Goal: Task Accomplishment & Management: Use online tool/utility

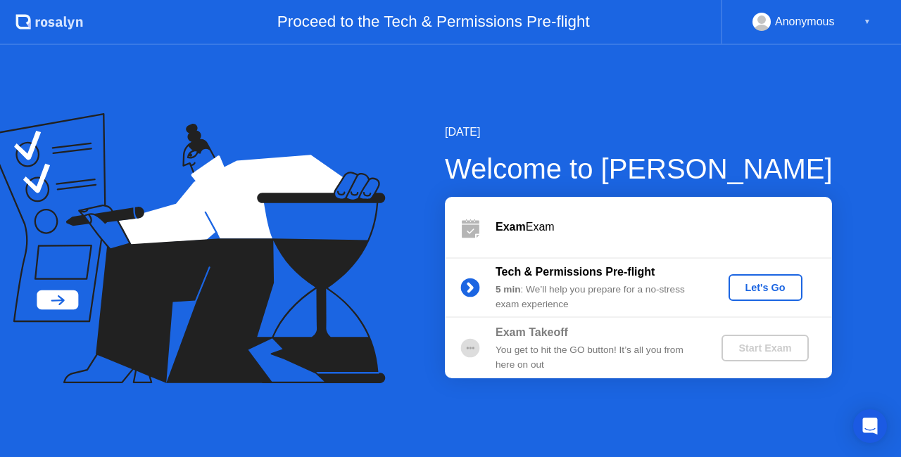
click at [793, 286] on div "Let's Go" at bounding box center [765, 287] width 63 height 11
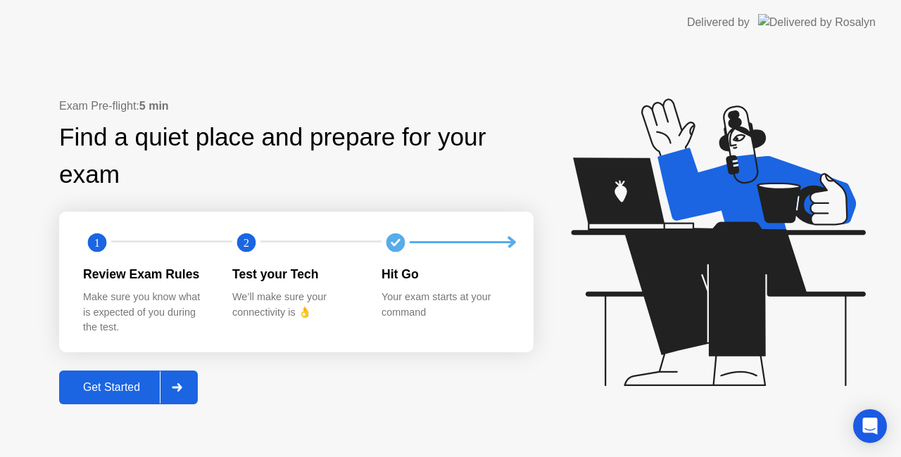
click at [117, 386] on div "Get Started" at bounding box center [111, 387] width 96 height 13
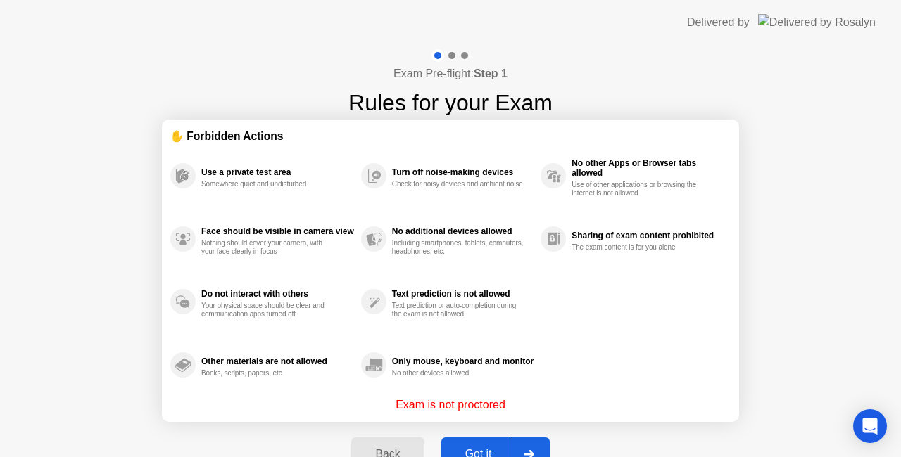
click at [477, 444] on button "Got it" at bounding box center [495, 455] width 108 height 34
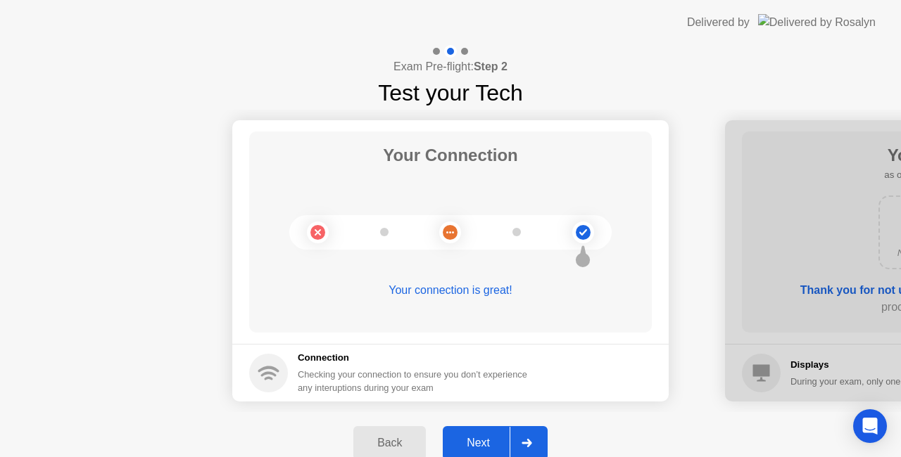
click at [493, 438] on div "Next" at bounding box center [478, 443] width 63 height 13
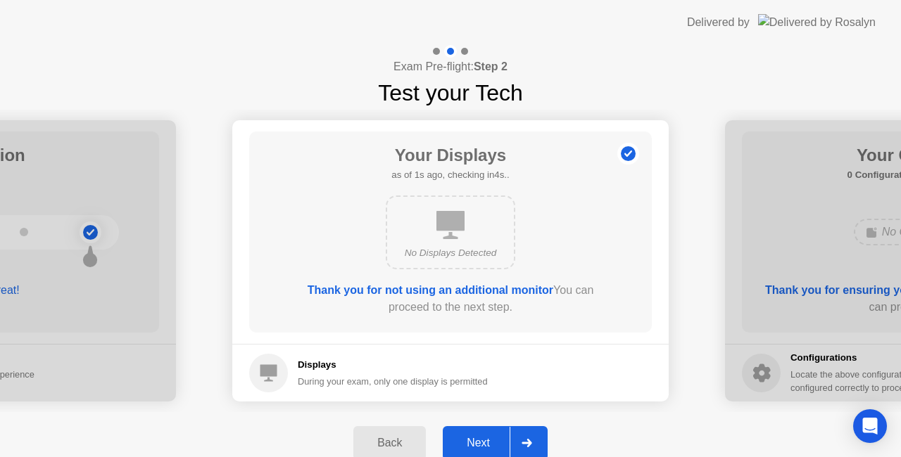
click at [500, 434] on button "Next" at bounding box center [495, 443] width 105 height 34
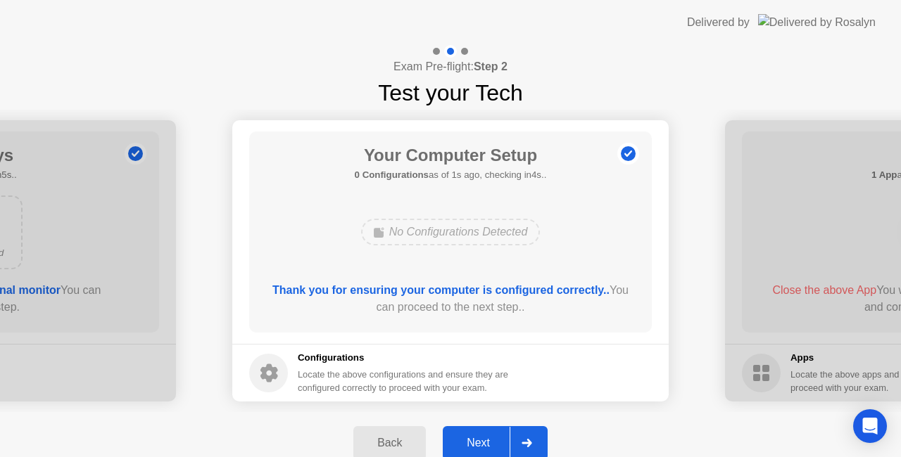
click at [500, 434] on button "Next" at bounding box center [495, 443] width 105 height 34
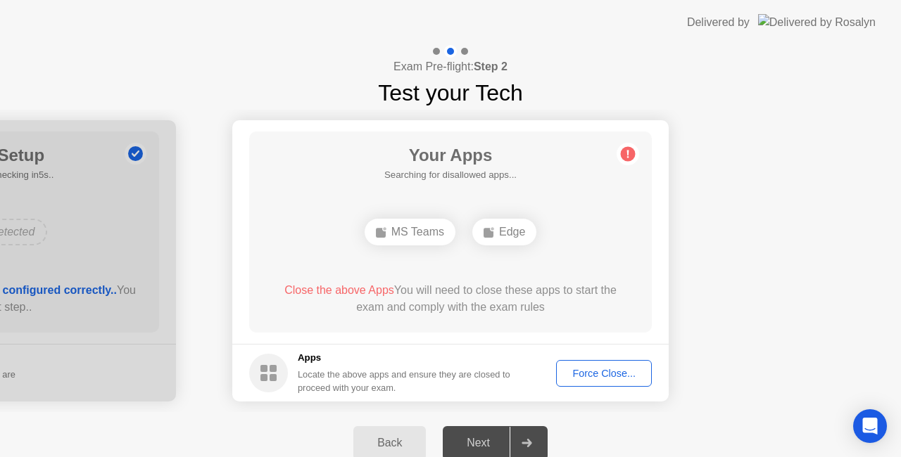
click at [619, 368] on div "Force Close..." at bounding box center [604, 373] width 86 height 11
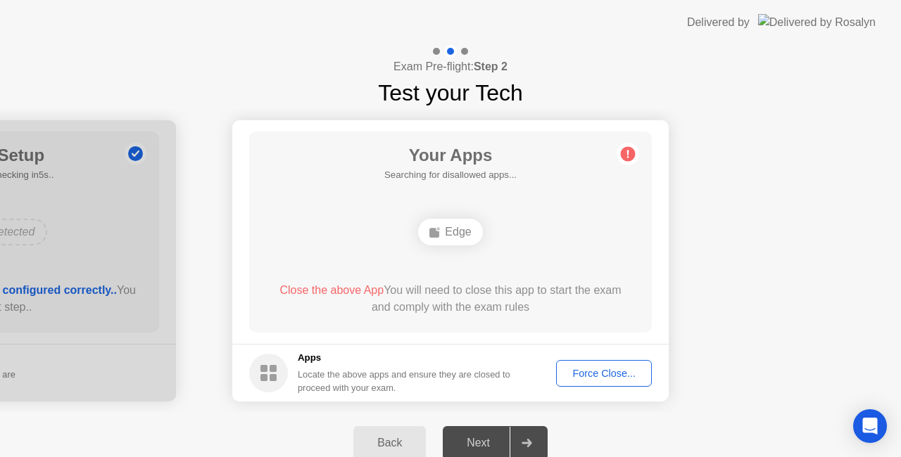
click at [574, 312] on div "Close the above App You will need to close this app to start the exam and compl…" at bounding box center [451, 299] width 362 height 34
click at [614, 368] on div "Force Close..." at bounding box center [604, 373] width 86 height 11
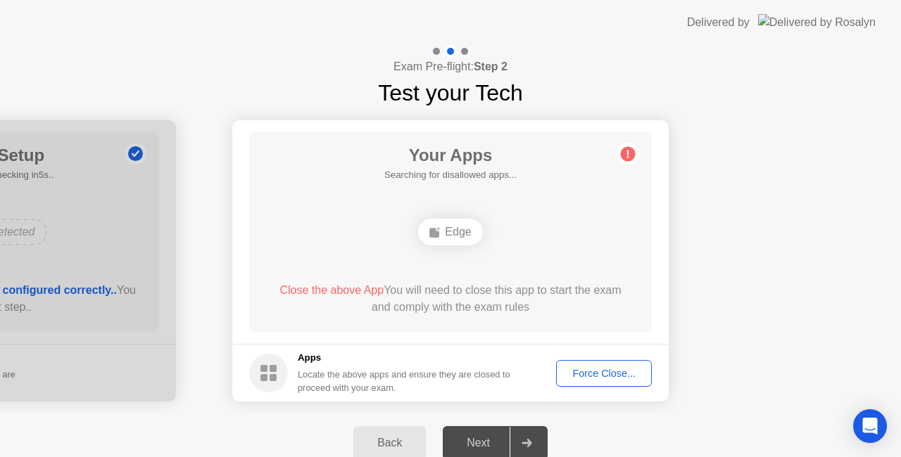
click at [604, 379] on div "Force Close..." at bounding box center [604, 373] width 86 height 11
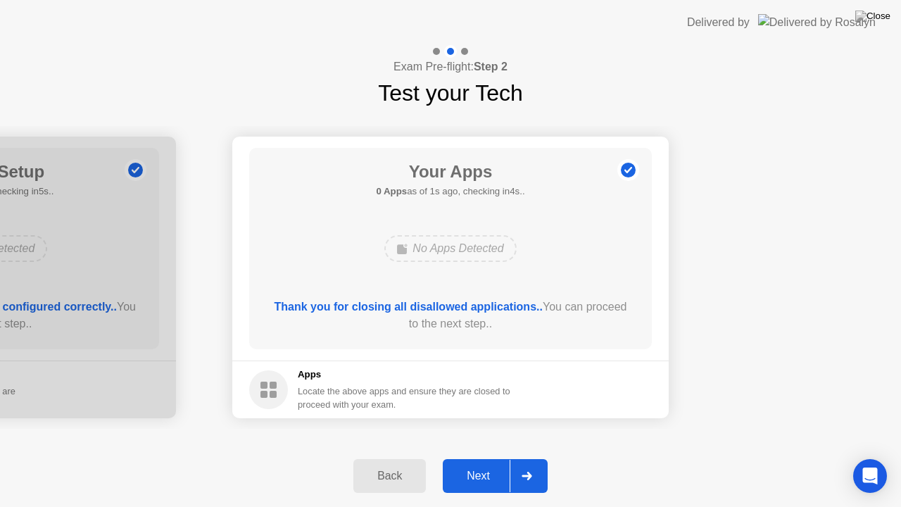
click at [469, 457] on button "Next" at bounding box center [495, 476] width 105 height 34
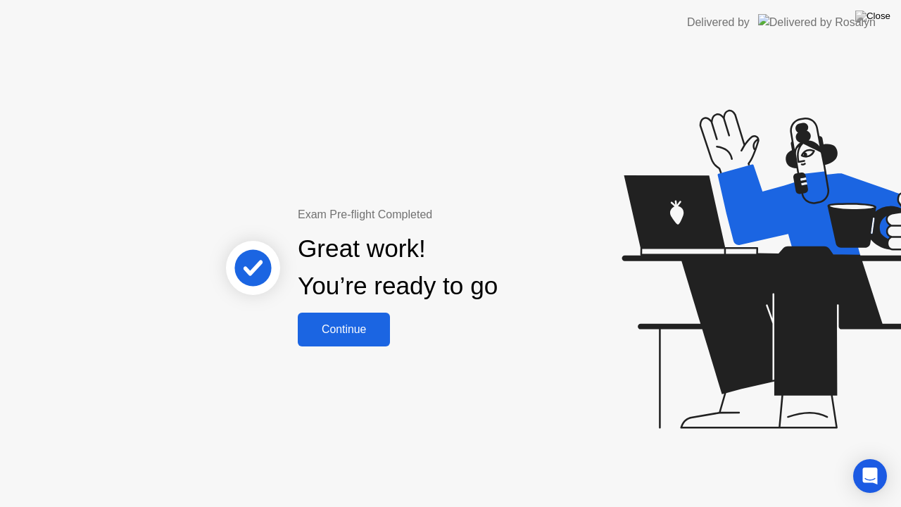
click at [375, 338] on button "Continue" at bounding box center [344, 329] width 92 height 34
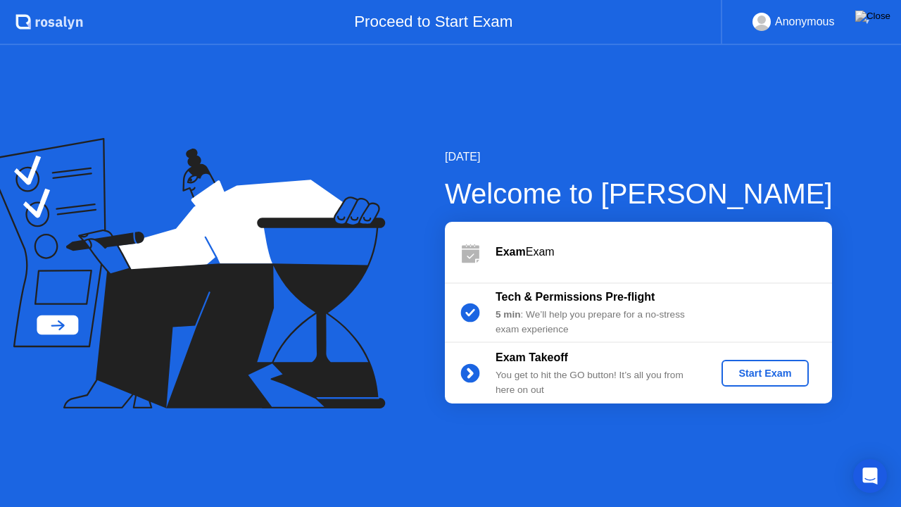
click at [799, 373] on div "Start Exam" at bounding box center [764, 372] width 75 height 11
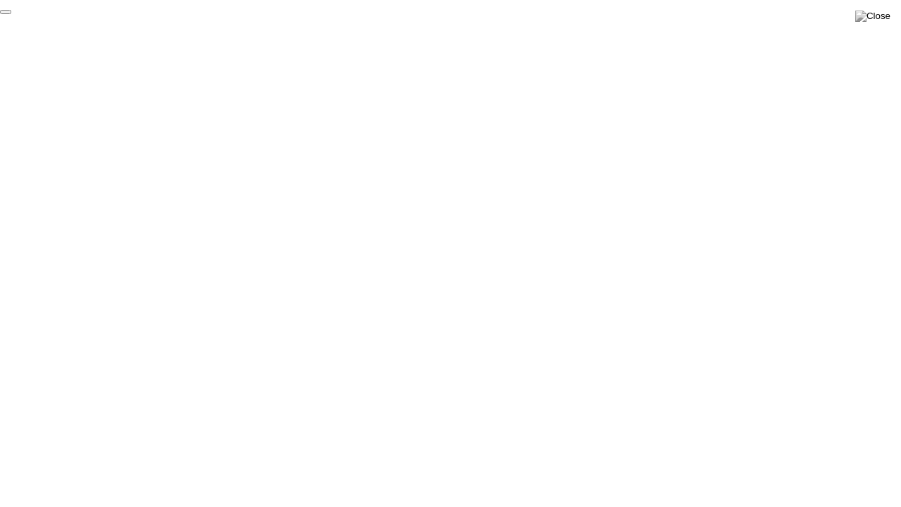
click at [11, 14] on button "End Proctoring Session" at bounding box center [5, 12] width 11 height 4
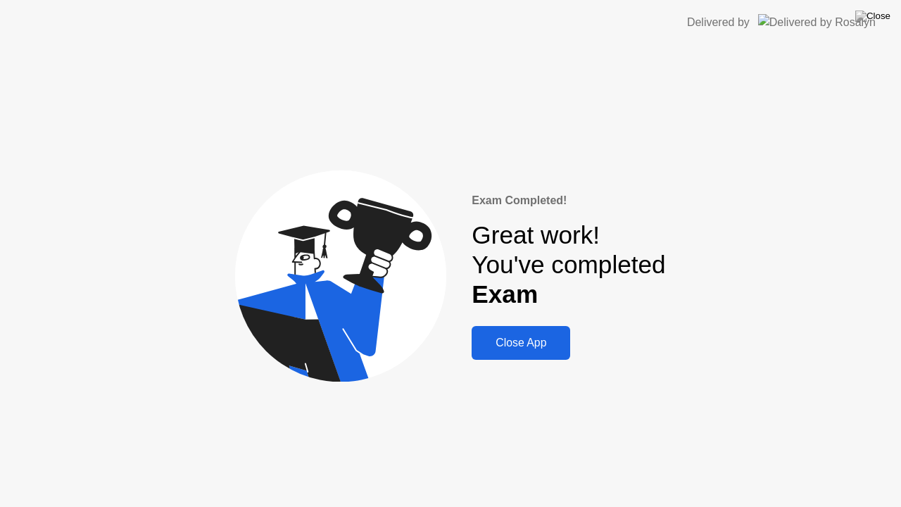
click at [535, 342] on div "Close App" at bounding box center [521, 342] width 90 height 13
